Goal: Navigation & Orientation: Find specific page/section

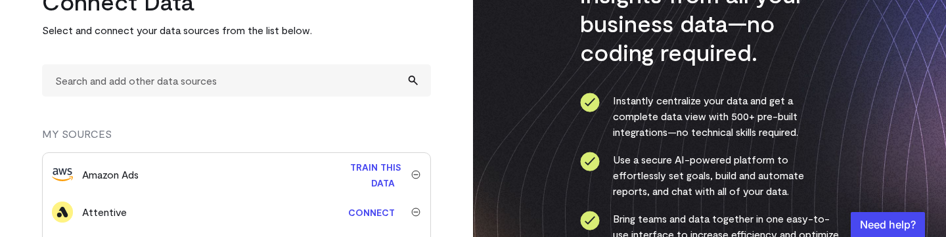
scroll to position [131, 0]
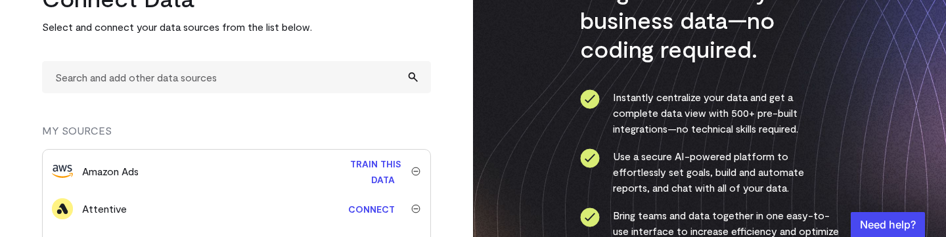
click at [466, 175] on div "Set Up Account 2 Connect Data 3 Start Building Connect Data Select and connect …" at bounding box center [236, 173] width 473 height 519
click at [479, 181] on div "Secure, AI-powered insights from all your business data—no coding required. Ins…" at bounding box center [709, 151] width 473 height 564
click at [464, 111] on div "Set Up Account 2 Connect Data 3 Start Building Connect Data Select and connect …" at bounding box center [236, 173] width 473 height 519
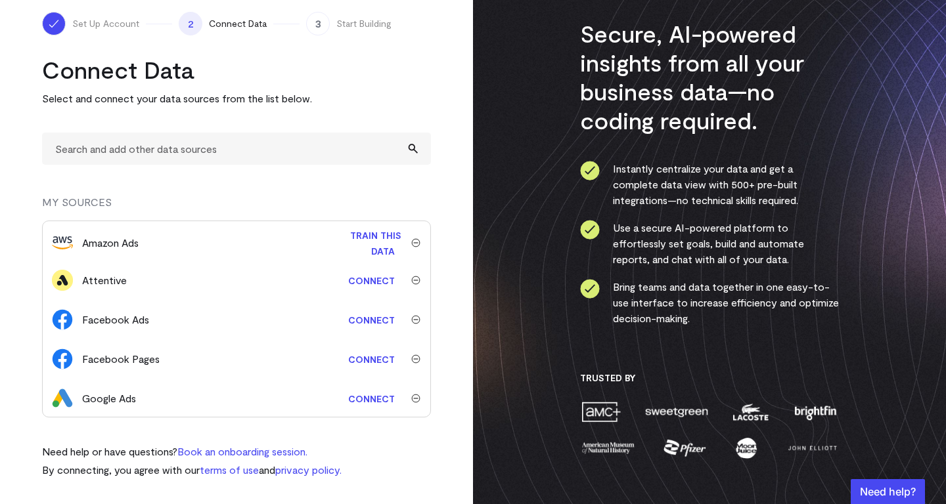
scroll to position [0, 0]
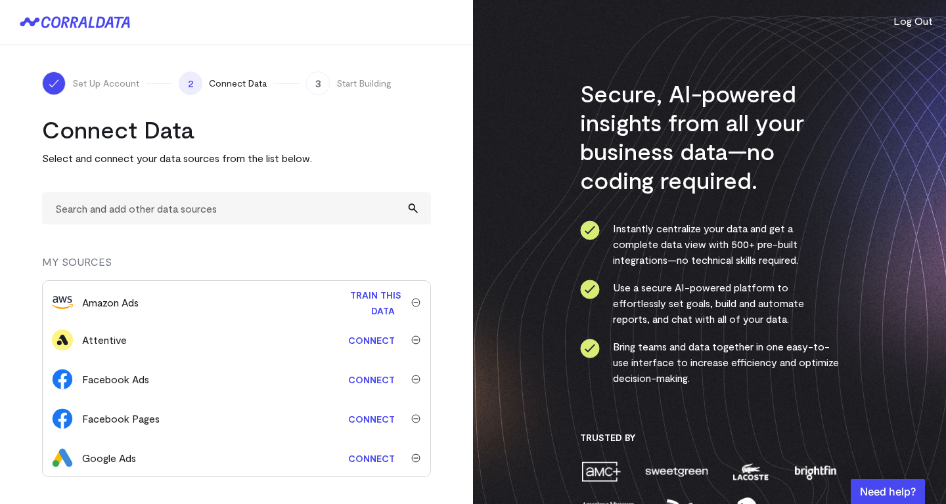
click at [914, 22] on button "Log Out" at bounding box center [912, 21] width 39 height 16
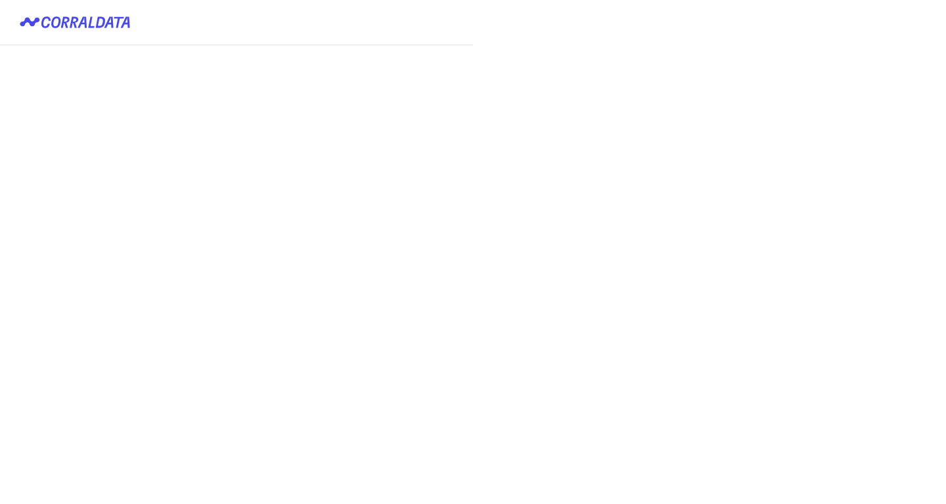
click at [0, 0] on button "Login with keycloak" at bounding box center [0, 0] width 0 height 0
